Goal: Task Accomplishment & Management: Complete application form

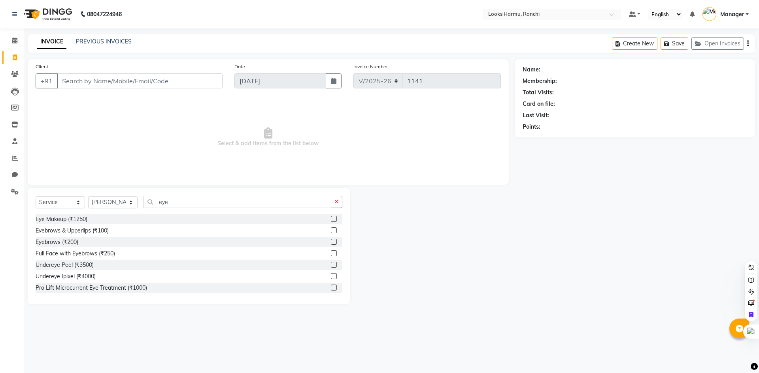
select select "6247"
select select "service"
select select "62231"
type input "eye"
click at [100, 229] on div "Eyebrows & Upperlips (₹100)" at bounding box center [72, 231] width 73 height 8
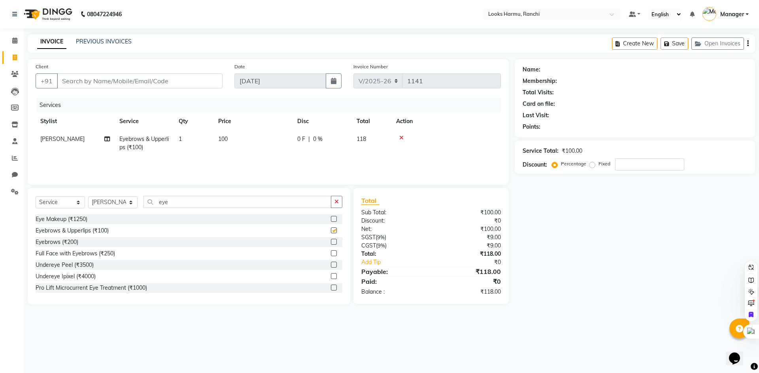
checkbox input "false"
drag, startPoint x: 177, startPoint y: 201, endPoint x: 139, endPoint y: 203, distance: 38.4
click at [139, 202] on div "Select Service Product Membership Package Voucher Prepaid Gift Card Select Styl…" at bounding box center [189, 205] width 307 height 19
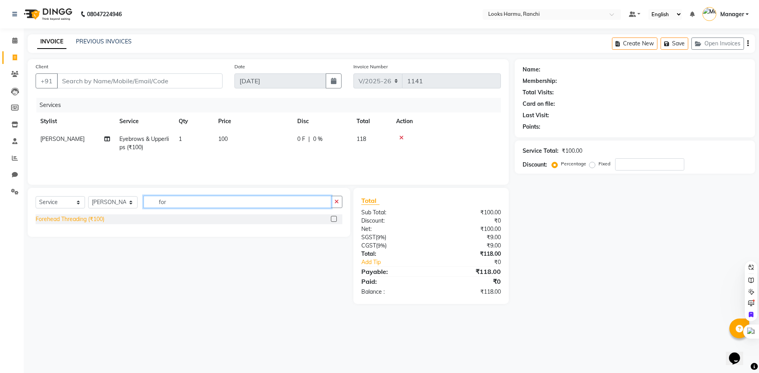
type input "for"
click at [87, 222] on div "Forehead Threading (₹100)" at bounding box center [70, 219] width 69 height 8
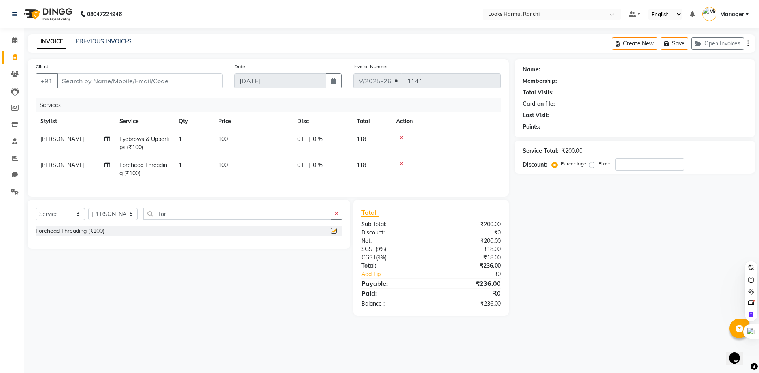
checkbox input "false"
click at [228, 144] on td "100" at bounding box center [252, 143] width 79 height 26
select select "62231"
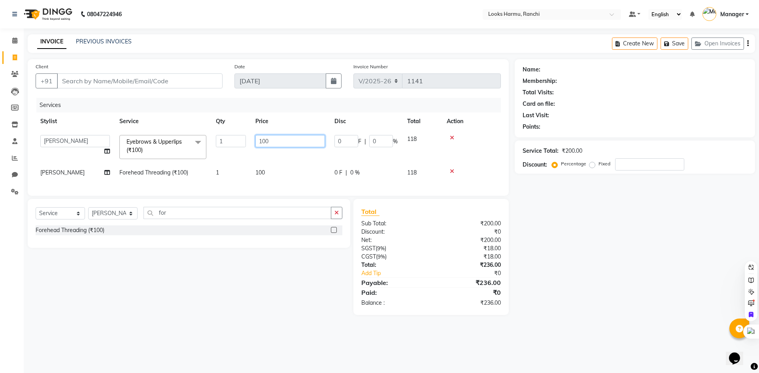
drag, startPoint x: 228, startPoint y: 144, endPoint x: 252, endPoint y: 142, distance: 24.6
click at [253, 142] on td "100" at bounding box center [290, 147] width 79 height 34
drag, startPoint x: 291, startPoint y: 141, endPoint x: 206, endPoint y: 136, distance: 85.5
click at [209, 136] on tr "[PERSON_NAME] Arman_Noor Counter_Sales [PERSON_NAME] [PERSON_NAME] LALIT LAXMI_…" at bounding box center [268, 147] width 465 height 34
type input "120"
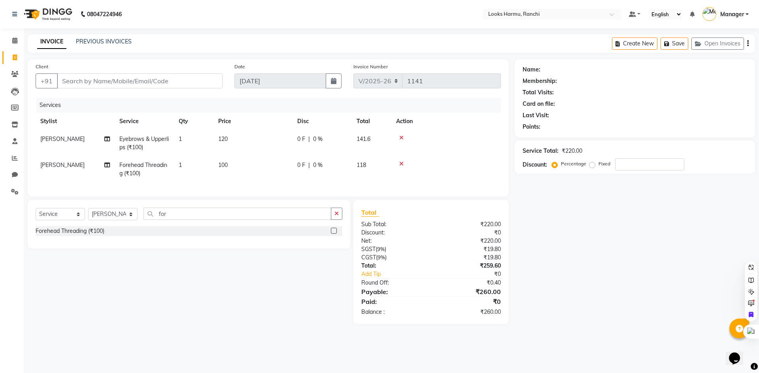
click at [240, 104] on div "Services" at bounding box center [271, 105] width 470 height 15
drag, startPoint x: 241, startPoint y: 165, endPoint x: 274, endPoint y: 173, distance: 34.2
click at [241, 166] on td "100" at bounding box center [252, 170] width 79 height 26
select select "62231"
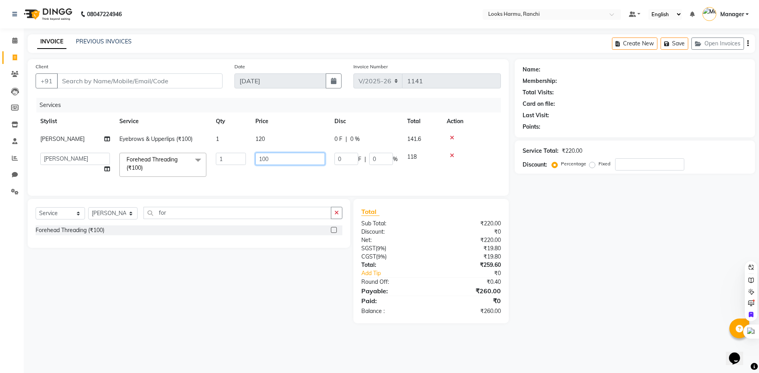
click at [205, 161] on tr "[PERSON_NAME] Arman_Noor Counter_Sales [PERSON_NAME] [PERSON_NAME] LALIT LAXMI_…" at bounding box center [268, 165] width 465 height 34
type input "60"
click at [254, 60] on div "Client +91 Date [DATE] Invoice Number V/2025 V/[PHONE_NUMBER] Services Stylist …" at bounding box center [268, 127] width 481 height 137
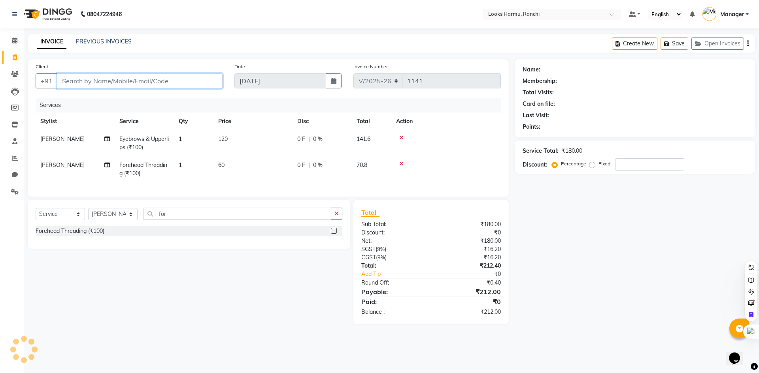
click at [196, 82] on input "Client" at bounding box center [140, 81] width 166 height 15
click at [157, 82] on input "Client" at bounding box center [140, 81] width 166 height 15
type input "9"
type input "0"
type input "922982888"
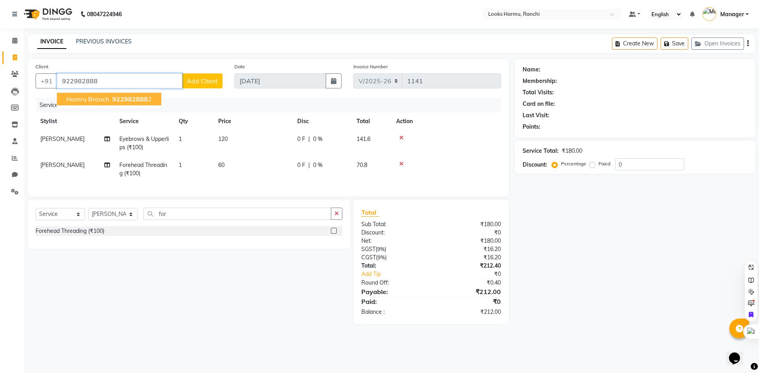
click at [103, 106] on ngb-typeahead-window "hamru branch 922982888 2" at bounding box center [109, 99] width 105 height 20
